Goal: Task Accomplishment & Management: Manage account settings

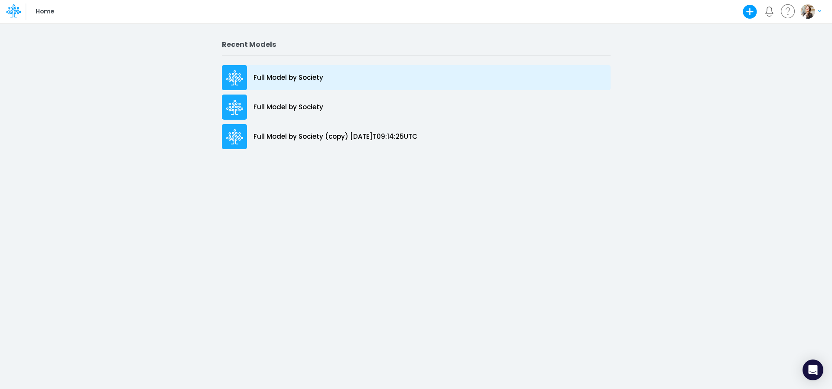
click at [290, 78] on p "Full Model by Society" at bounding box center [289, 78] width 70 height 10
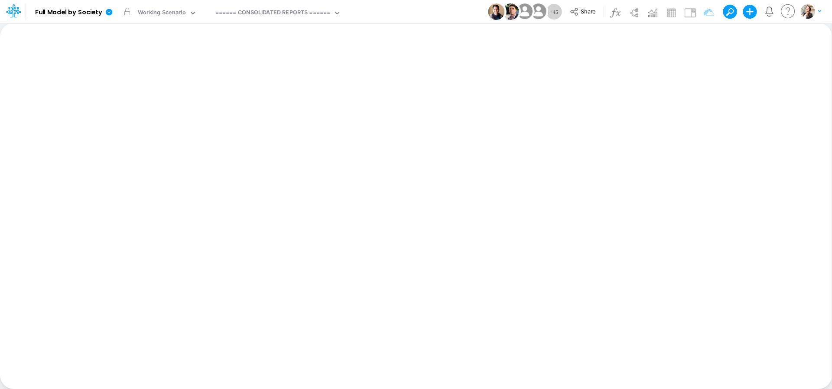
click at [15, 13] on icon at bounding box center [13, 10] width 15 height 15
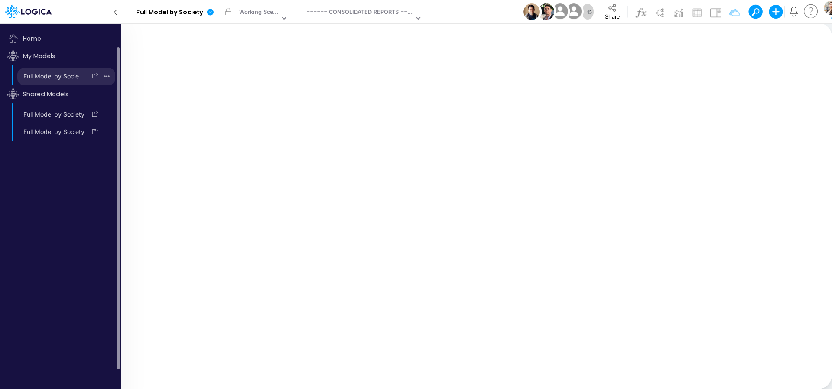
click at [106, 76] on icon "button" at bounding box center [107, 76] width 6 height 2
click at [83, 114] on button "Delete model" at bounding box center [76, 113] width 75 height 15
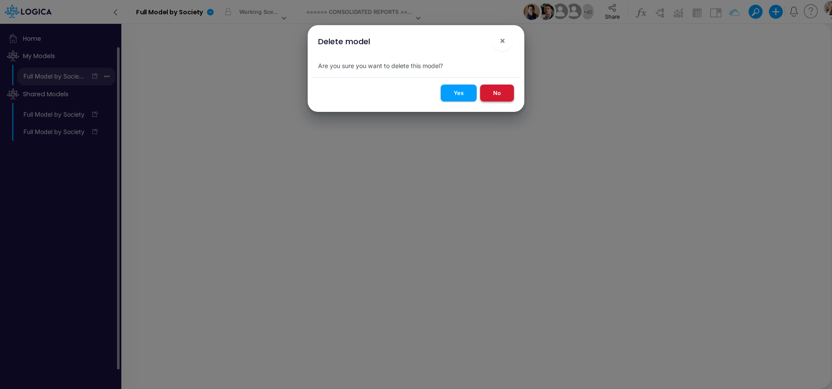
click at [490, 98] on button "No" at bounding box center [497, 93] width 34 height 17
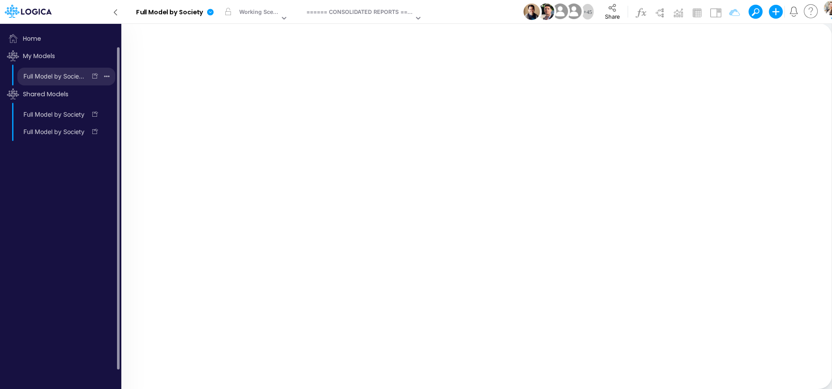
click at [108, 77] on icon "button" at bounding box center [107, 76] width 6 height 2
click at [96, 117] on button "Delete model" at bounding box center [76, 113] width 75 height 15
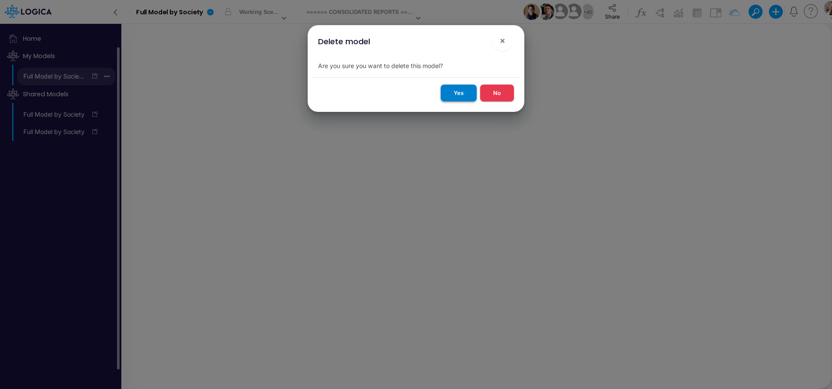
click at [457, 98] on button "Yes" at bounding box center [459, 93] width 36 height 17
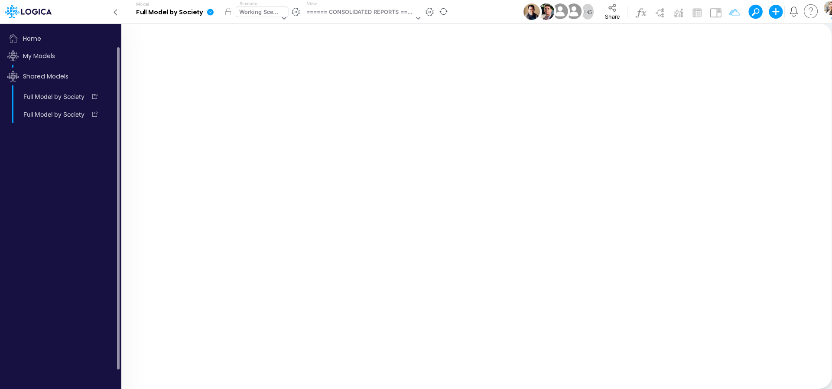
click at [261, 9] on div "Working Scenario" at bounding box center [259, 13] width 40 height 10
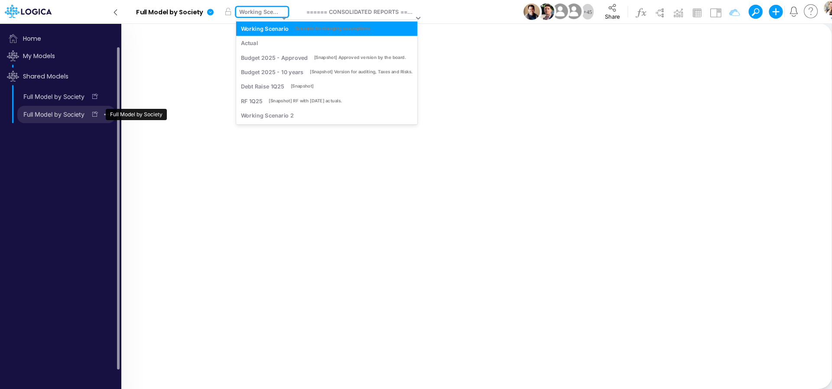
click at [70, 117] on link "Full Model by Society" at bounding box center [51, 115] width 69 height 14
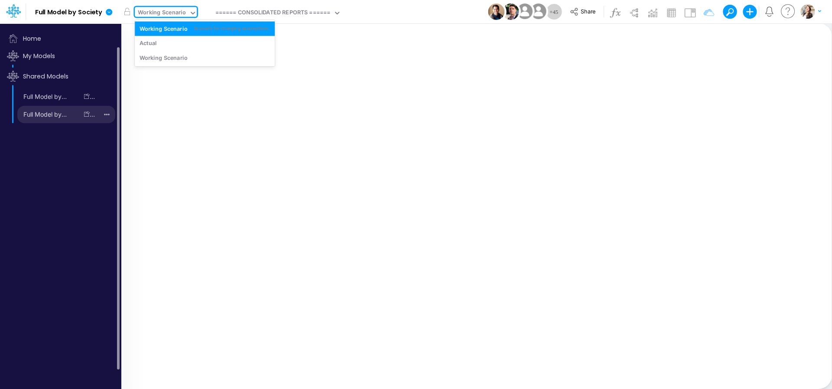
click at [167, 13] on div "Working Scenario" at bounding box center [162, 13] width 48 height 10
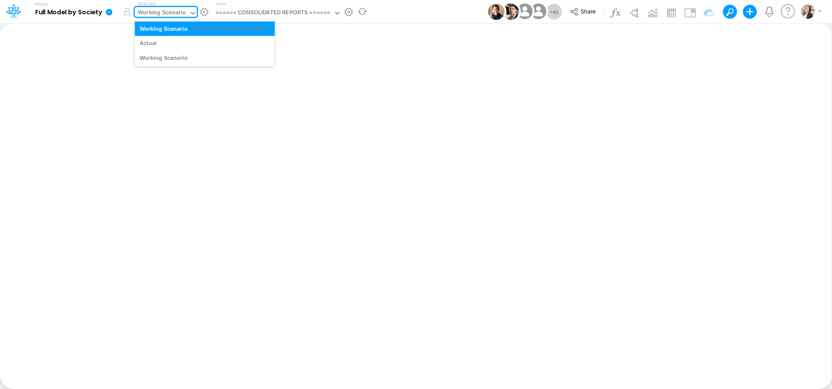
click at [89, 14] on b "Full Model by Society" at bounding box center [68, 13] width 67 height 8
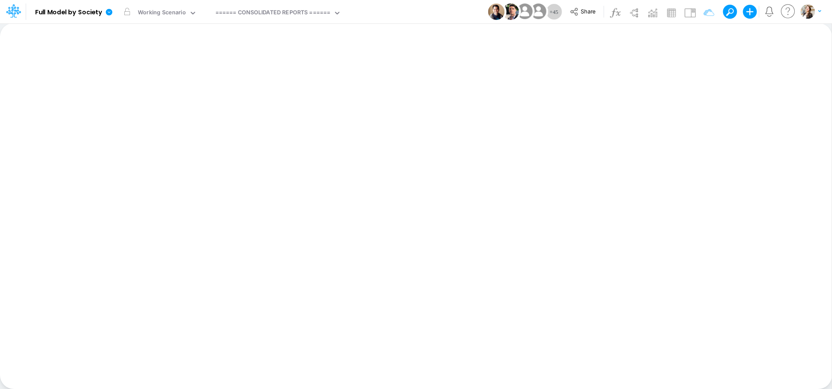
click at [12, 11] on icon at bounding box center [13, 9] width 5 height 5
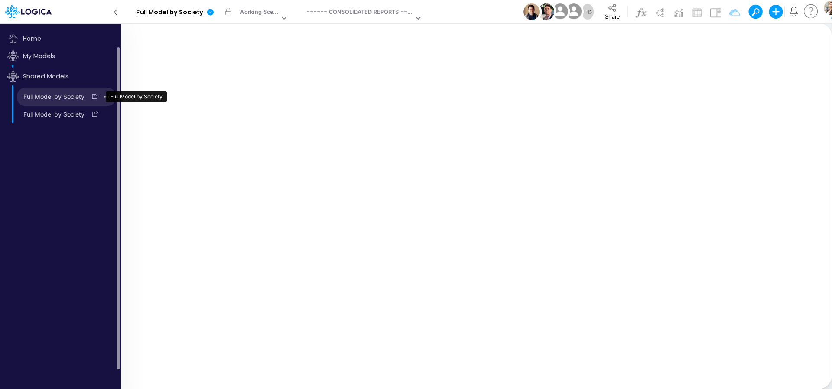
click at [53, 96] on link "Full Model by Society" at bounding box center [51, 97] width 69 height 14
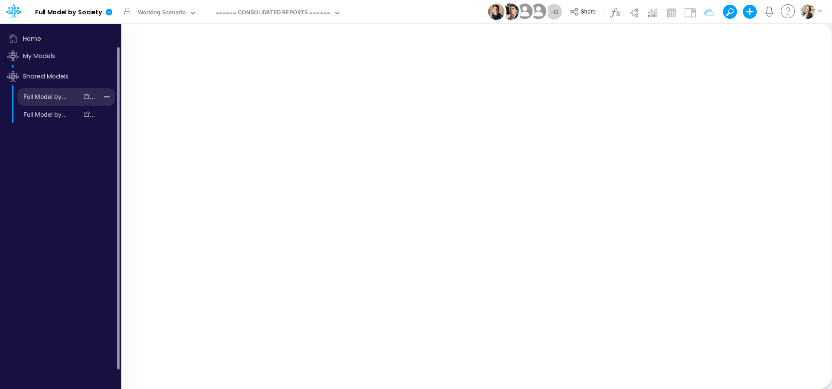
click at [180, 16] on div "Working Scenario" at bounding box center [162, 13] width 48 height 10
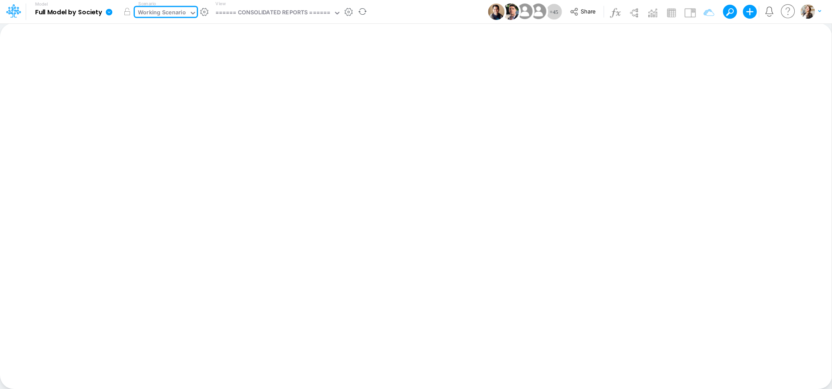
click at [162, 14] on div "Working Scenario" at bounding box center [162, 13] width 48 height 10
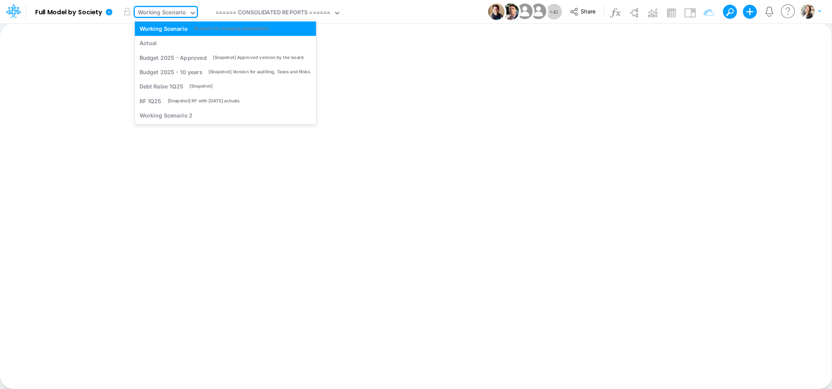
click at [10, 15] on icon at bounding box center [13, 10] width 15 height 15
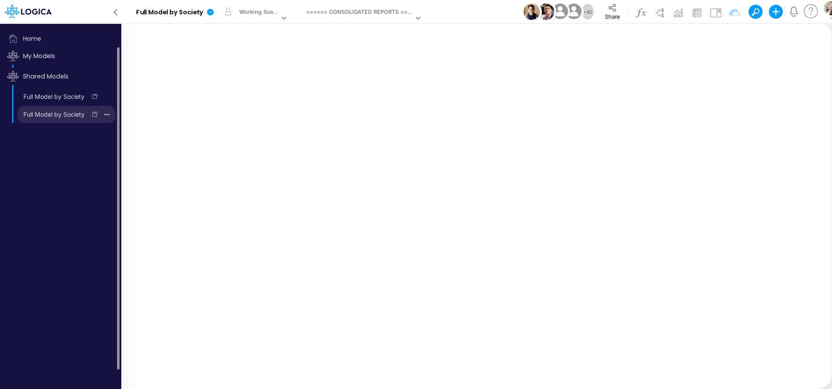
click at [40, 118] on link "Full Model by Society" at bounding box center [51, 115] width 69 height 14
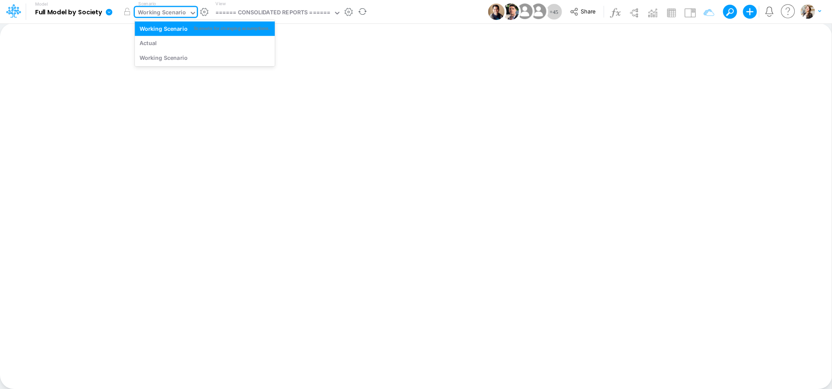
click at [160, 12] on div "Working Scenario" at bounding box center [162, 13] width 48 height 10
click at [185, 13] on div "Working Scenario" at bounding box center [162, 13] width 48 height 10
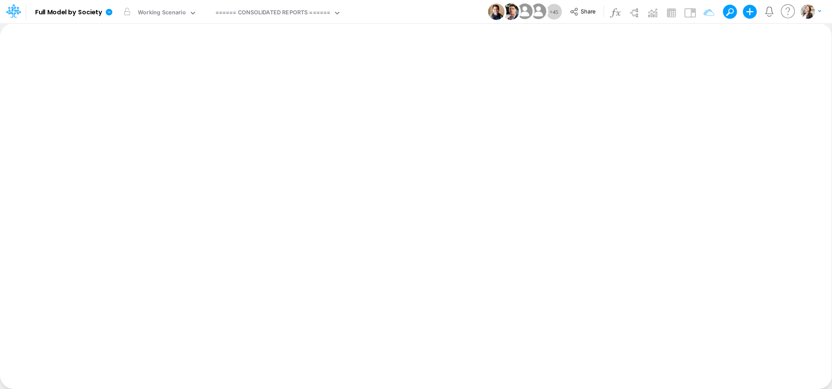
click at [16, 13] on icon at bounding box center [13, 10] width 15 height 15
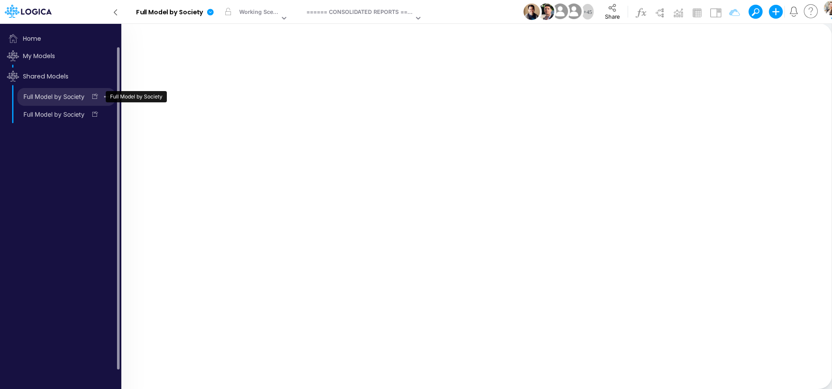
click at [38, 101] on link "Full Model by Society" at bounding box center [51, 97] width 69 height 14
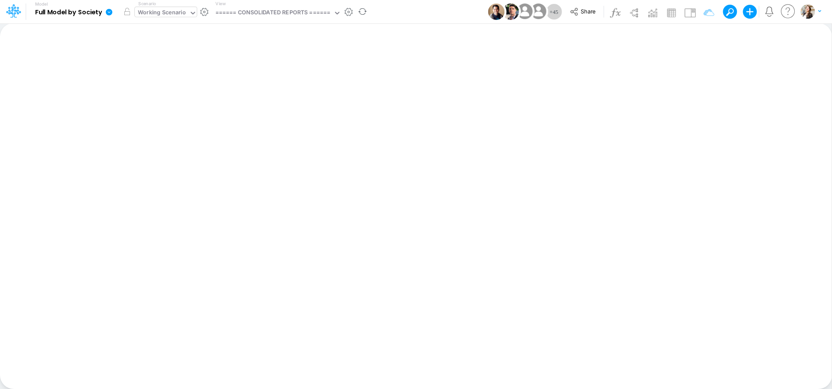
click at [185, 12] on div "Working Scenario" at bounding box center [162, 13] width 48 height 10
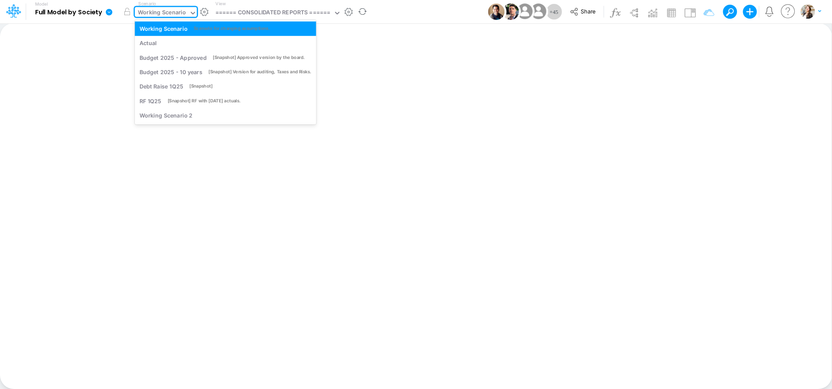
click at [186, 15] on div "Working Scenario" at bounding box center [162, 13] width 54 height 13
click at [181, 10] on div "Working Scenario" at bounding box center [162, 13] width 48 height 10
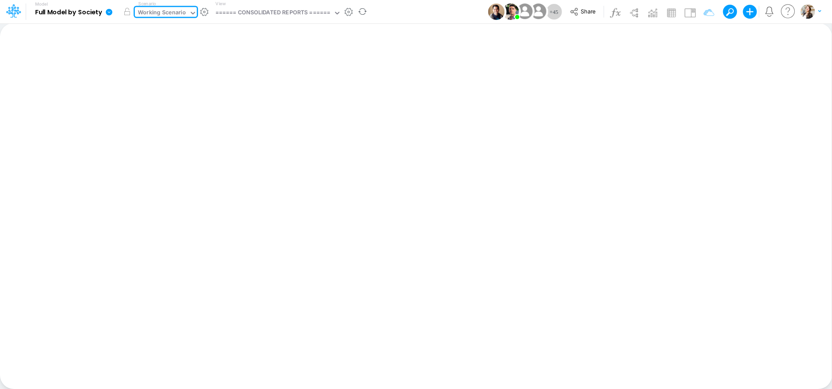
click at [172, 13] on div "Working Scenario" at bounding box center [162, 13] width 48 height 10
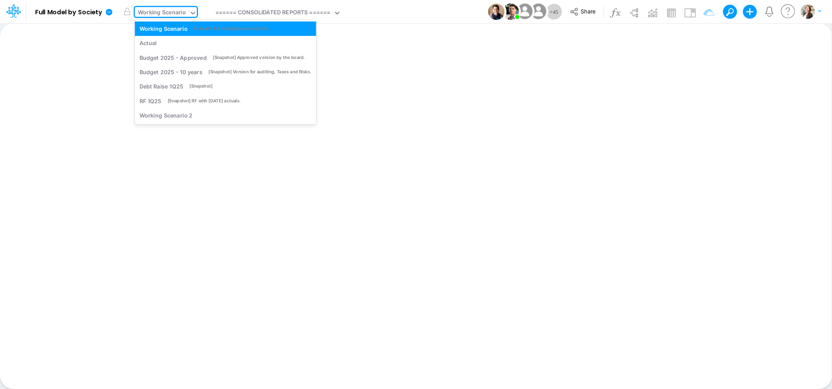
click at [8, 15] on icon at bounding box center [13, 10] width 15 height 15
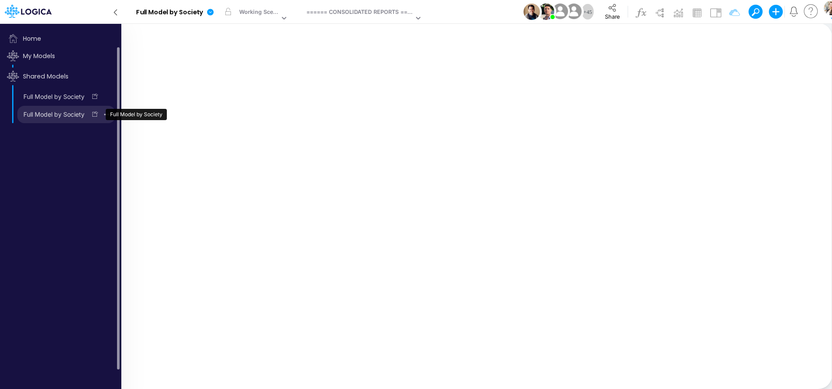
click at [38, 115] on link "Full Model by Society" at bounding box center [51, 115] width 69 height 14
